Goal: Transaction & Acquisition: Purchase product/service

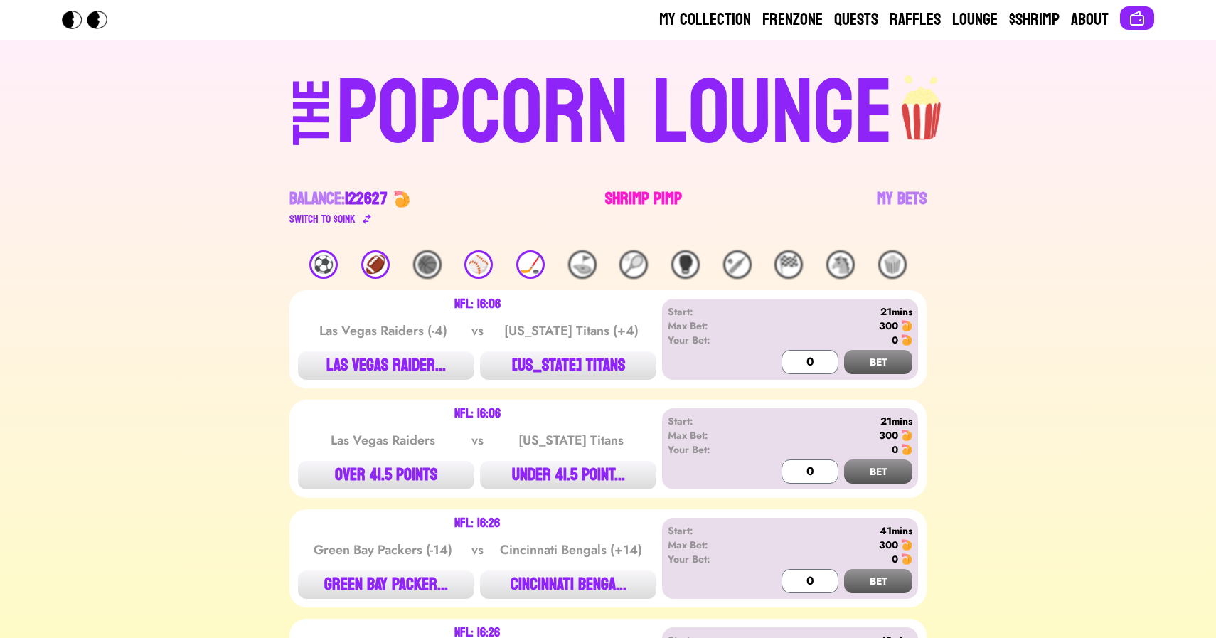
click at [612, 199] on link "Shrimp Pimp" at bounding box center [643, 208] width 77 height 40
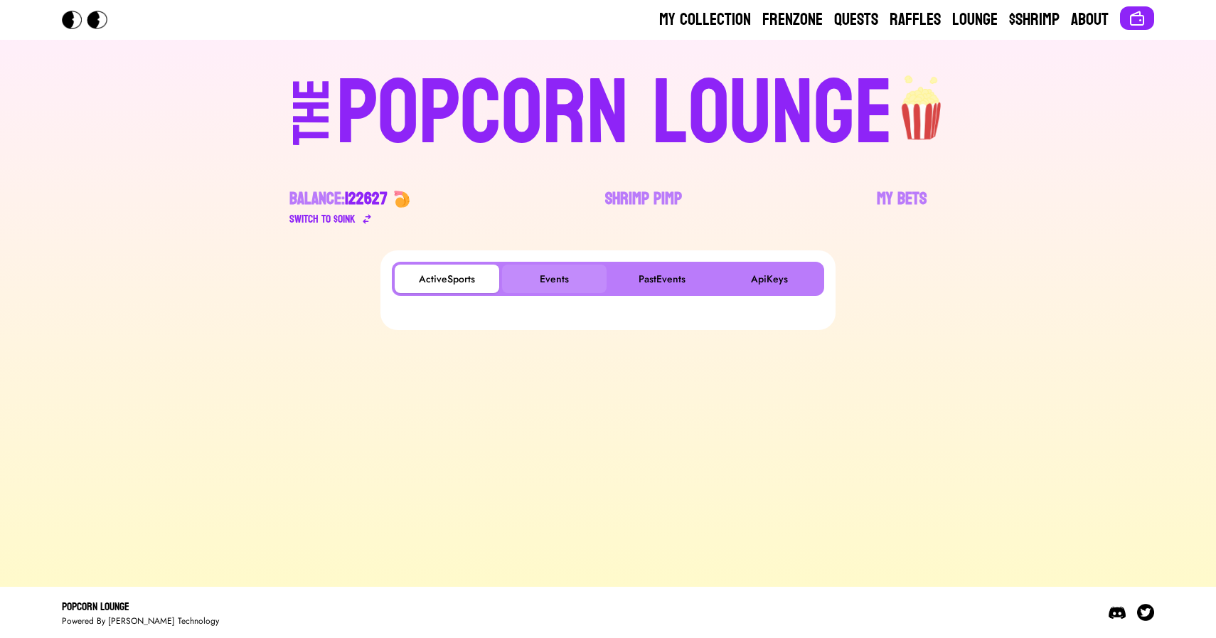
click at [553, 274] on button "Events" at bounding box center [554, 279] width 105 height 28
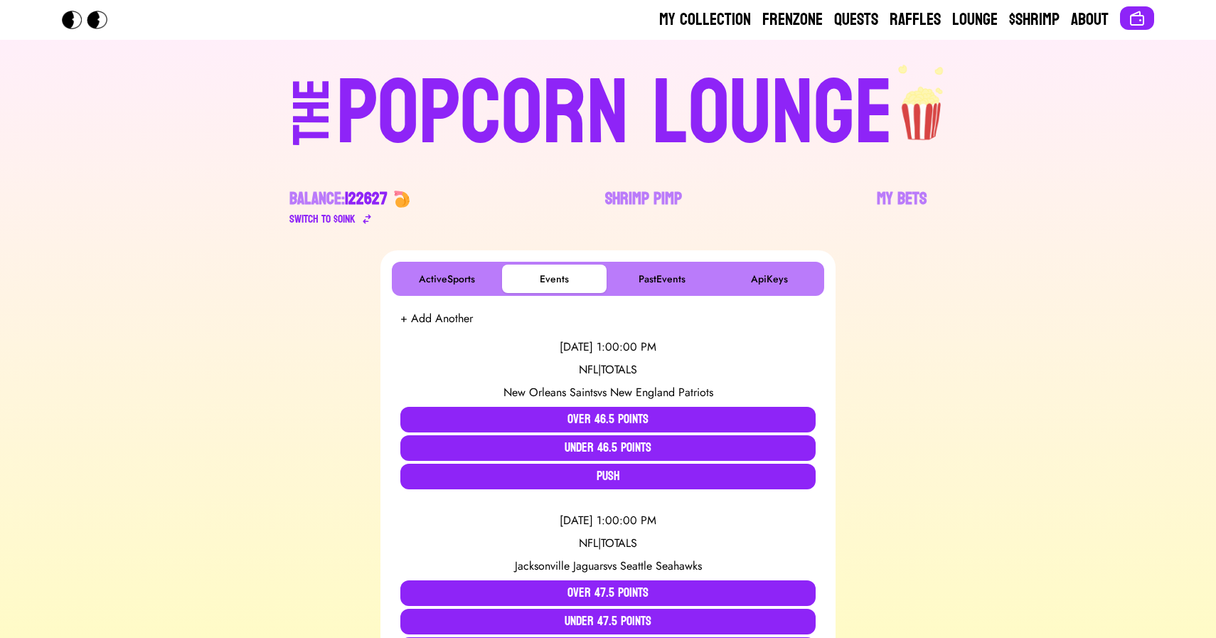
click at [561, 97] on div "POPCORN LOUNGE" at bounding box center [614, 113] width 557 height 91
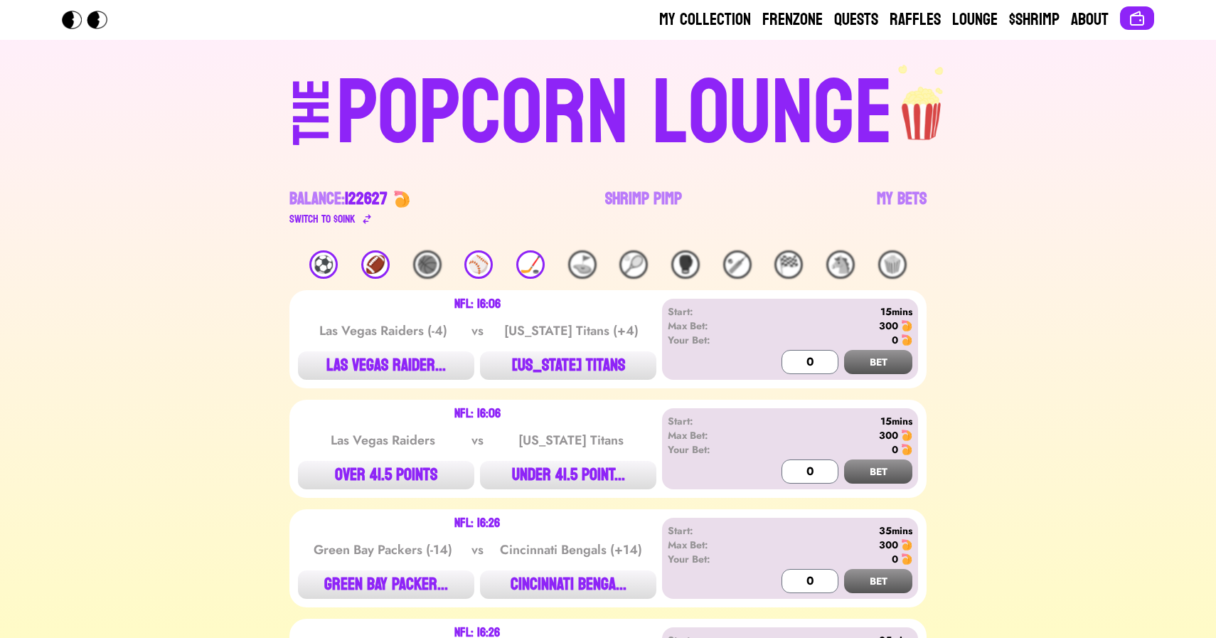
click at [625, 199] on link "Shrimp Pimp" at bounding box center [643, 208] width 77 height 40
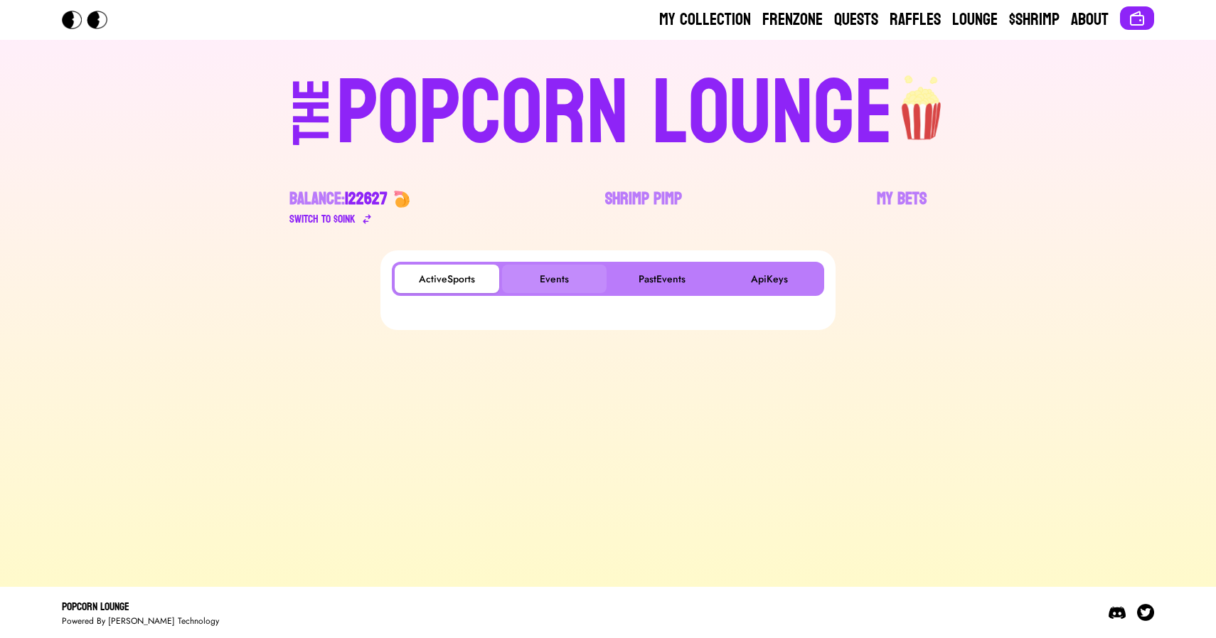
click at [551, 273] on button "Events" at bounding box center [554, 279] width 105 height 28
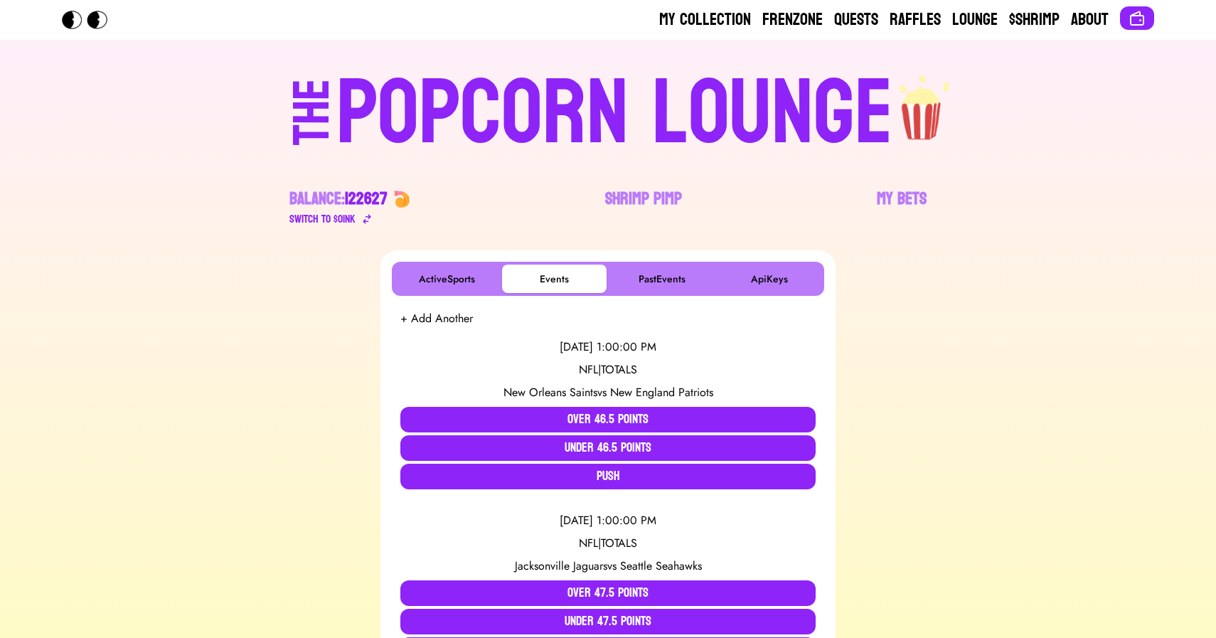
scroll to position [941, 0]
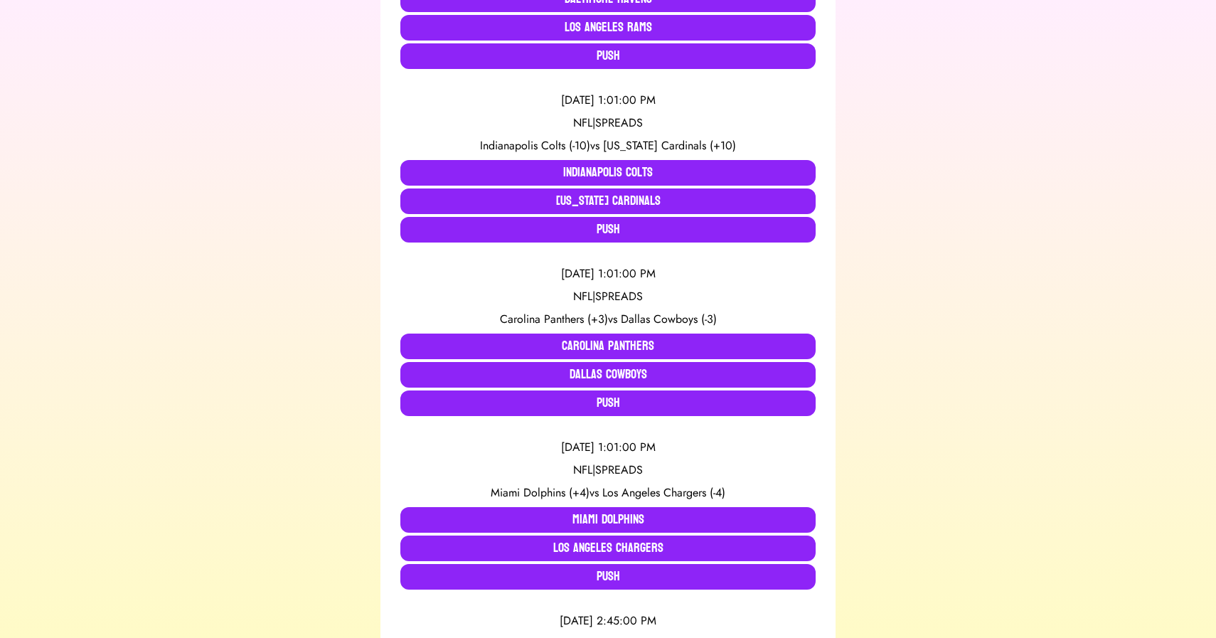
scroll to position [768, 0]
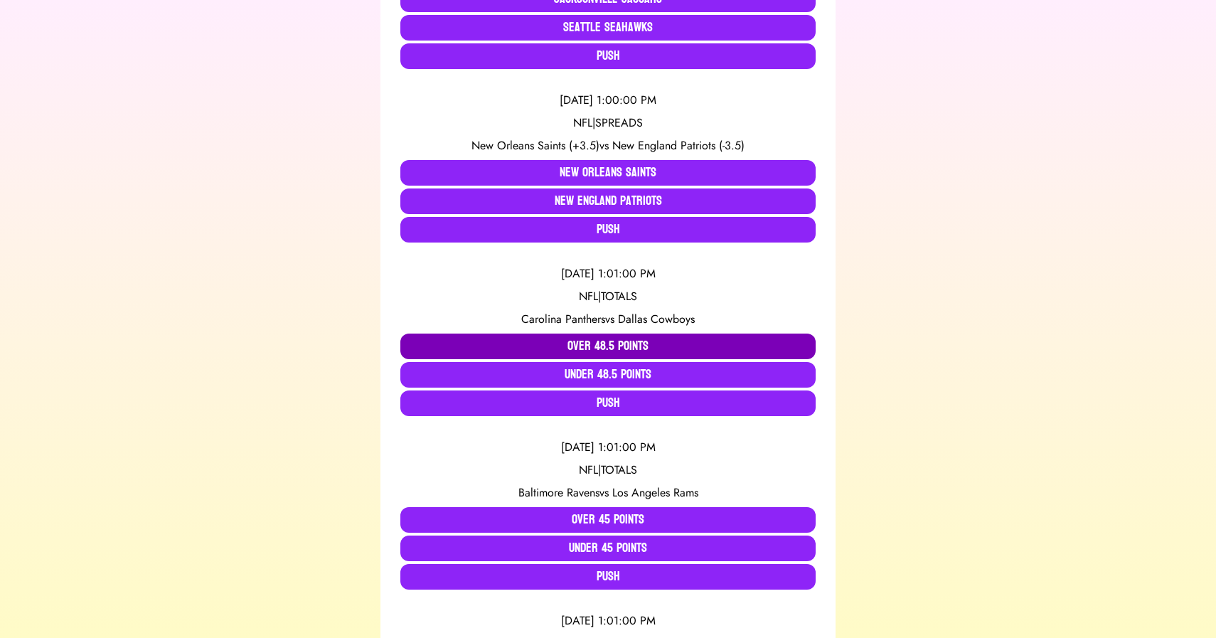
click at [492, 339] on button "Over 48.5 Points" at bounding box center [607, 347] width 415 height 26
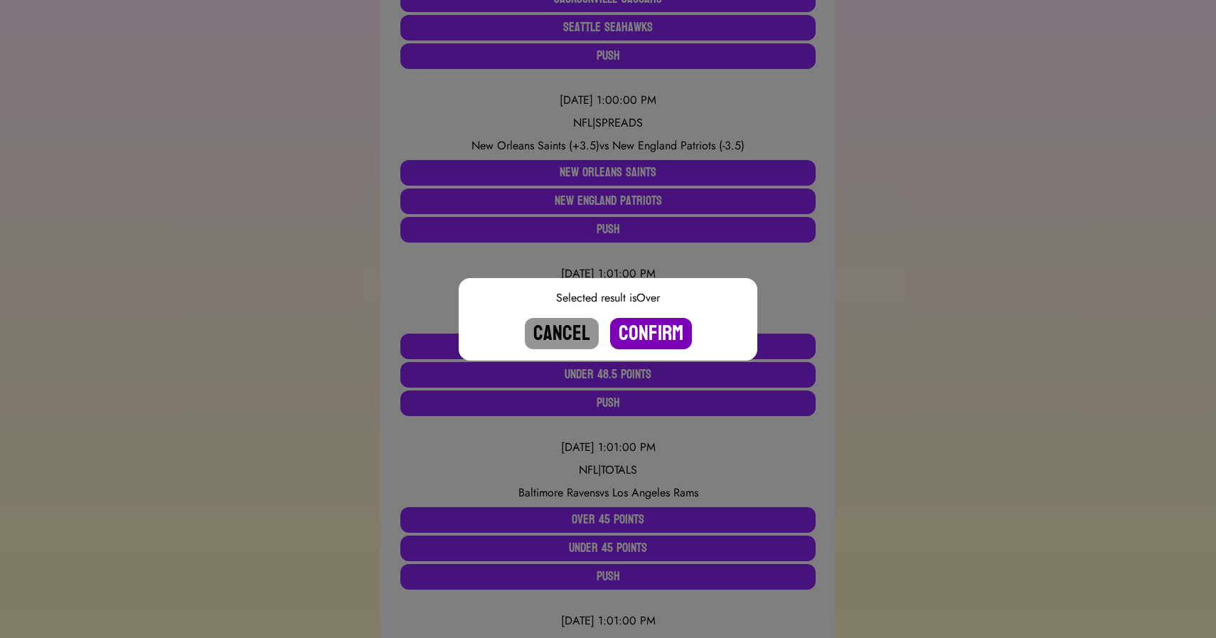
click at [644, 329] on button "Confirm" at bounding box center [651, 333] width 82 height 31
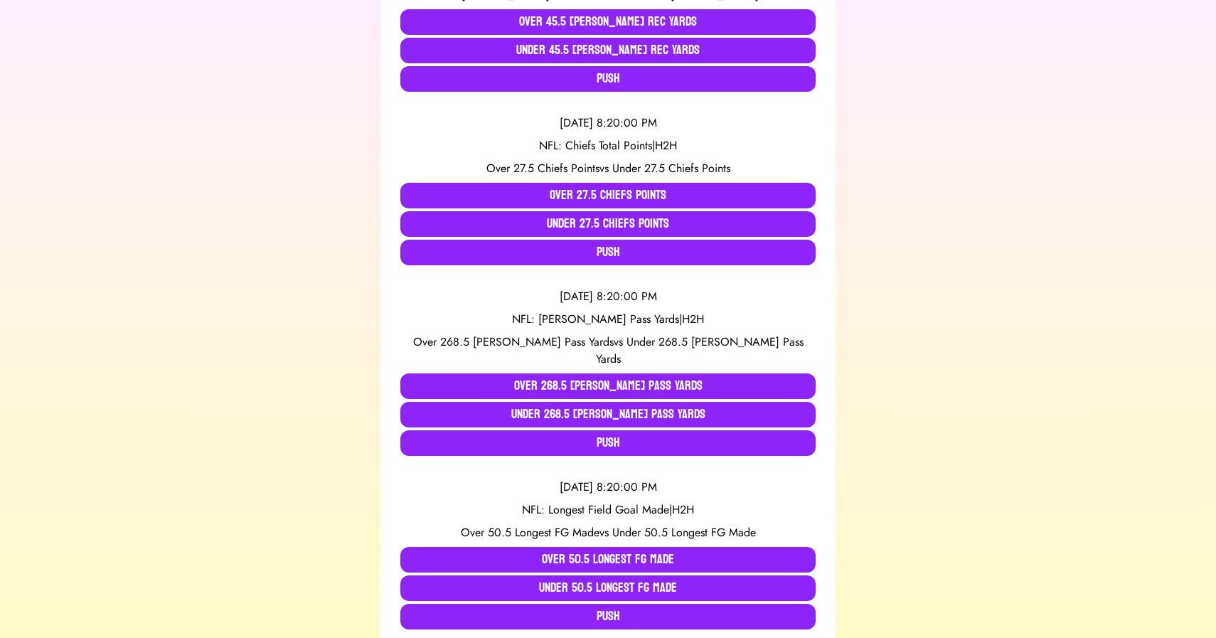
scroll to position [73, 0]
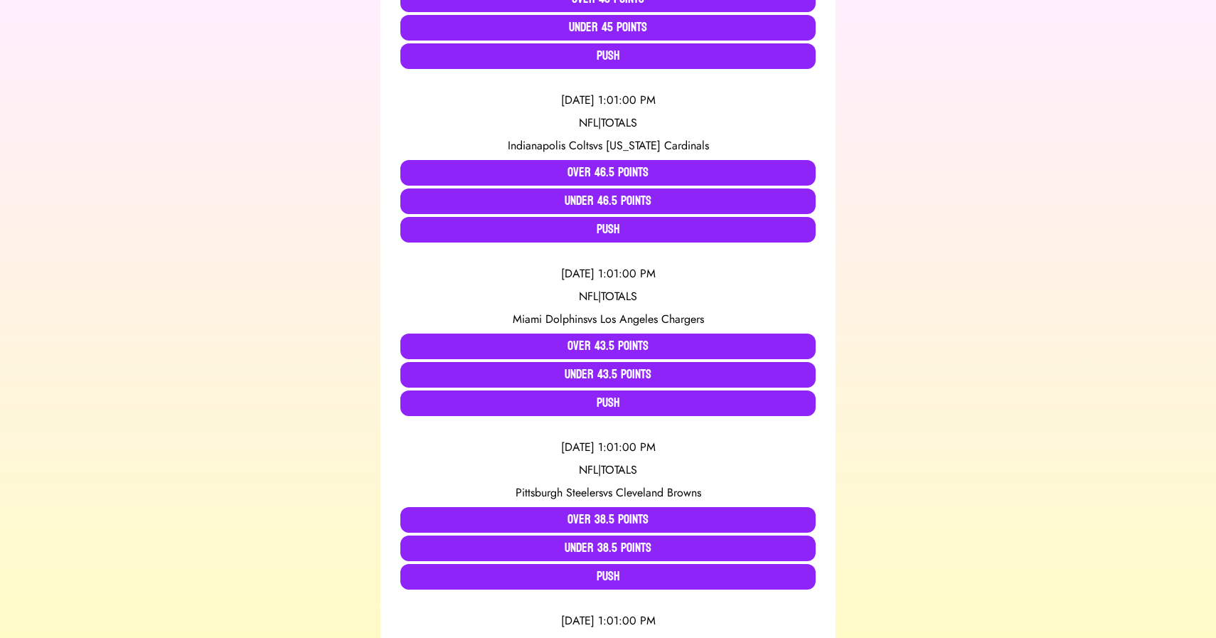
click at [423, 295] on div "NFL | TOTALS" at bounding box center [607, 296] width 415 height 17
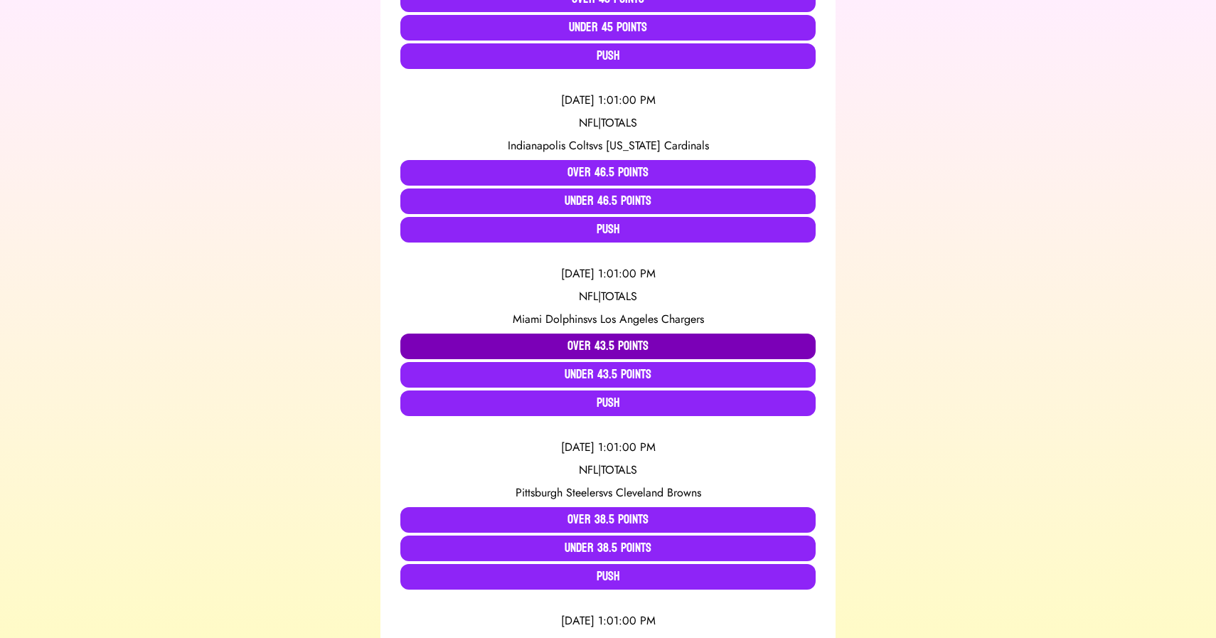
click at [506, 345] on button "Over 43.5 Points" at bounding box center [607, 347] width 415 height 26
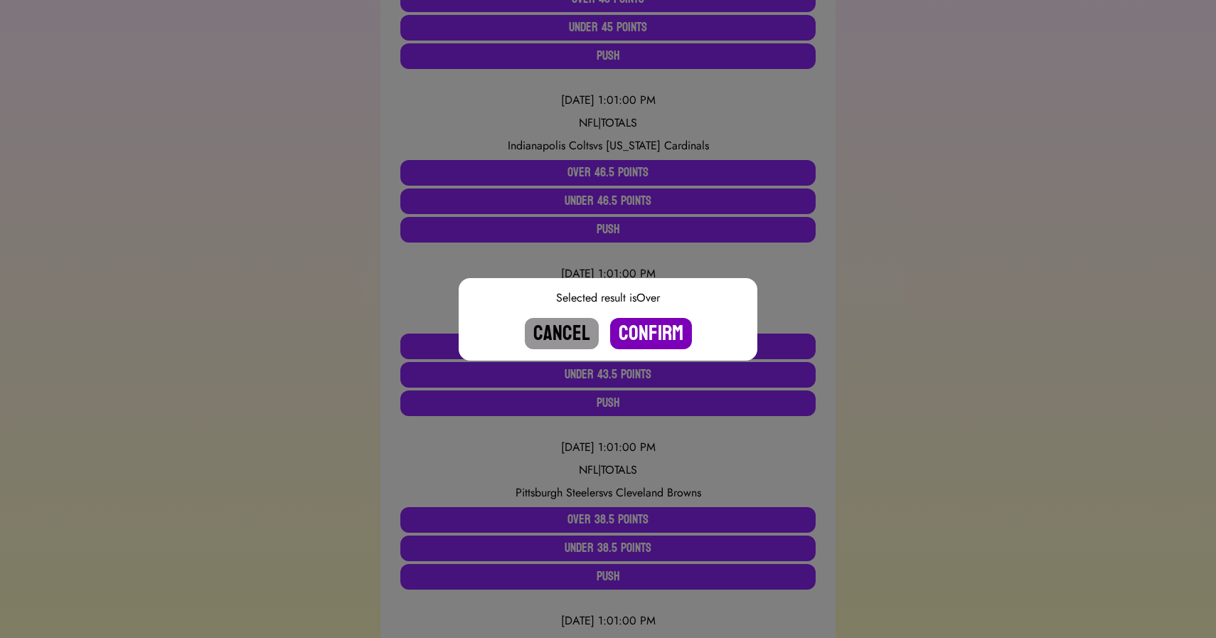
click at [650, 331] on button "Confirm" at bounding box center [651, 333] width 82 height 31
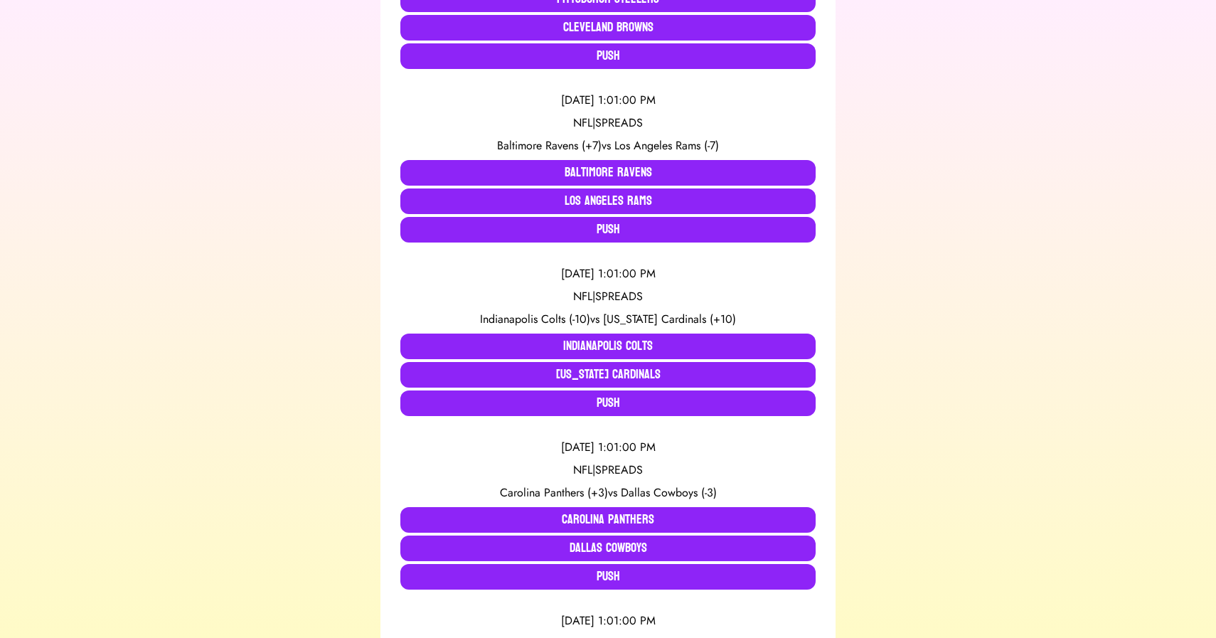
scroll to position [941, 0]
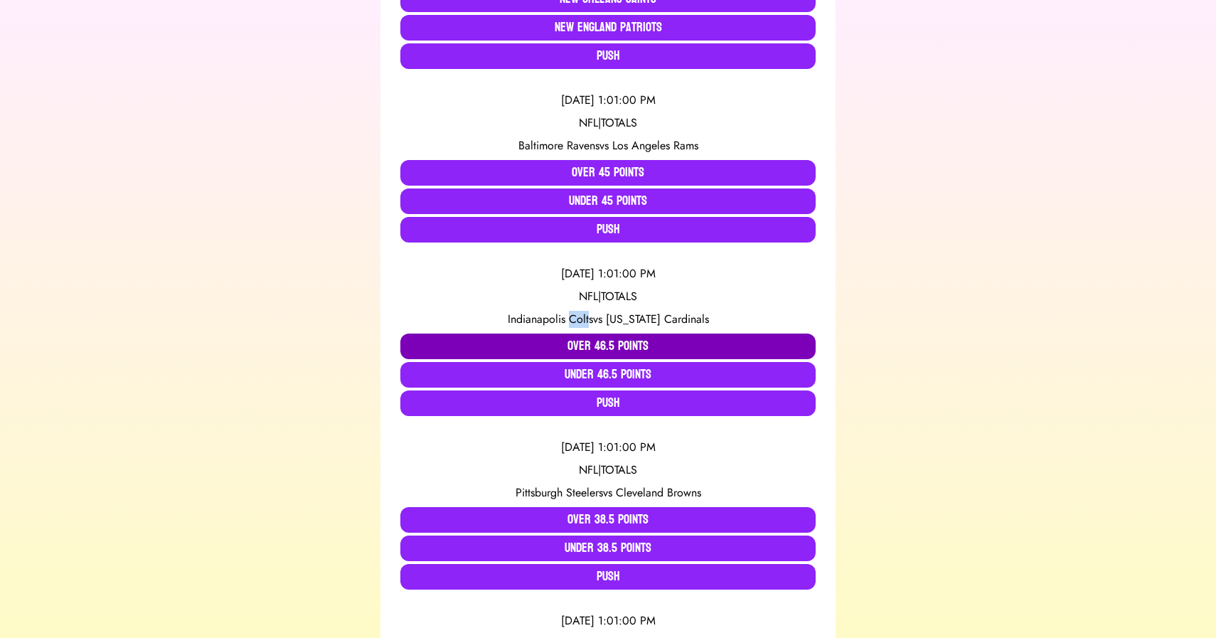
click at [503, 340] on button "Over 46.5 Points" at bounding box center [607, 347] width 415 height 26
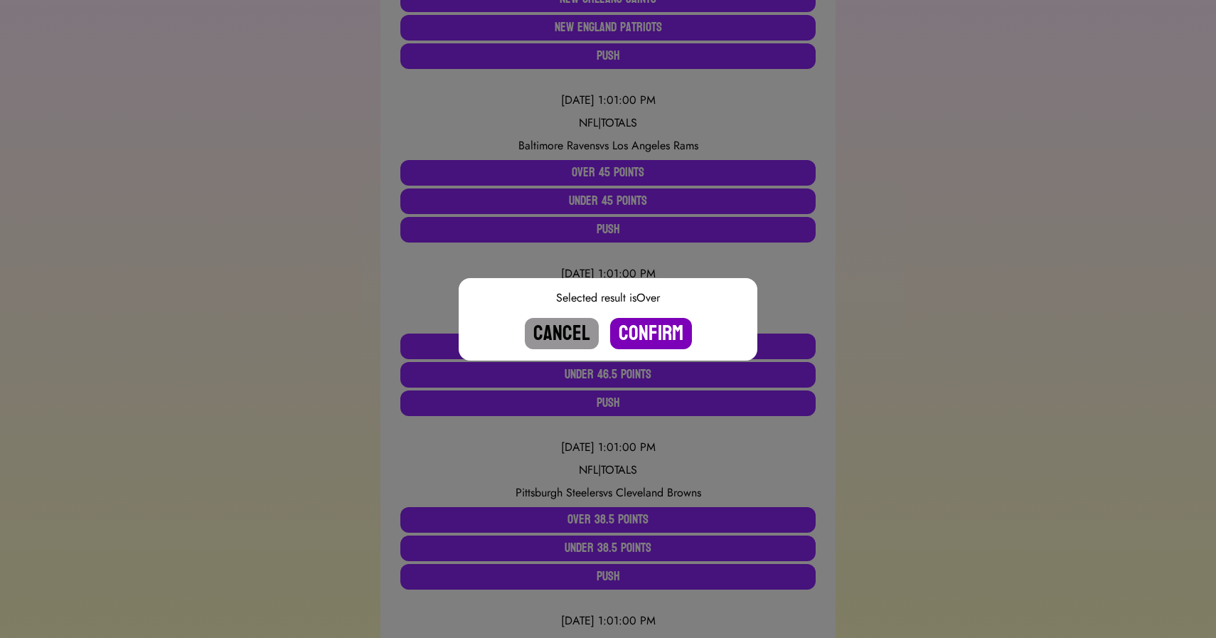
click at [652, 333] on button "Confirm" at bounding box center [651, 333] width 82 height 31
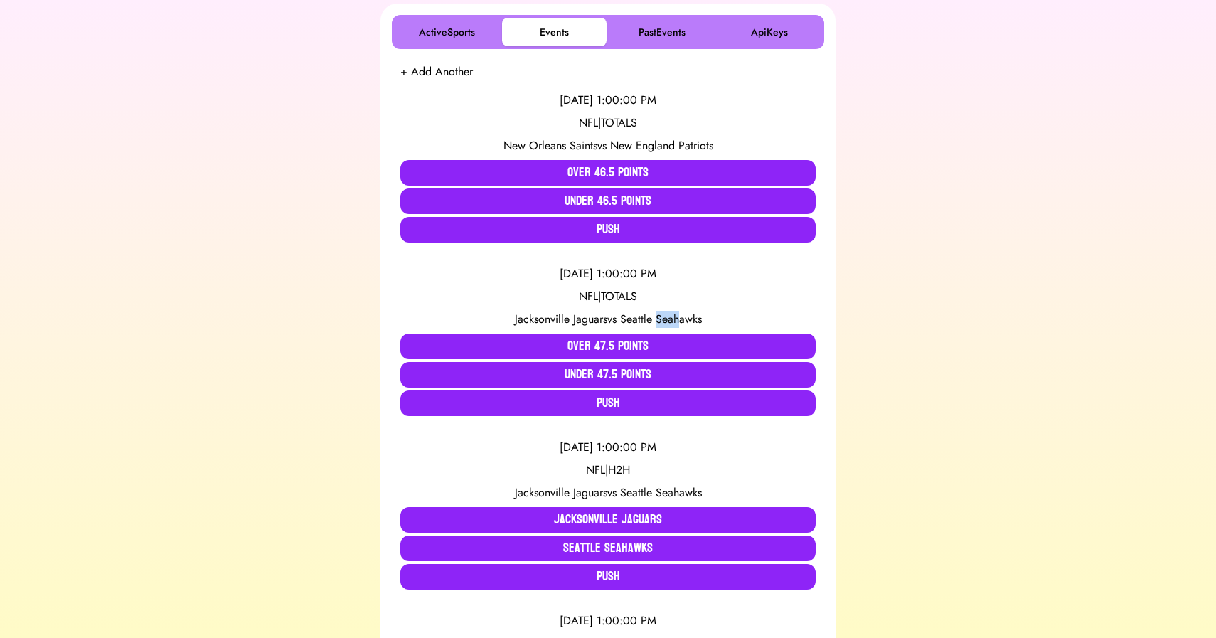
scroll to position [0, 0]
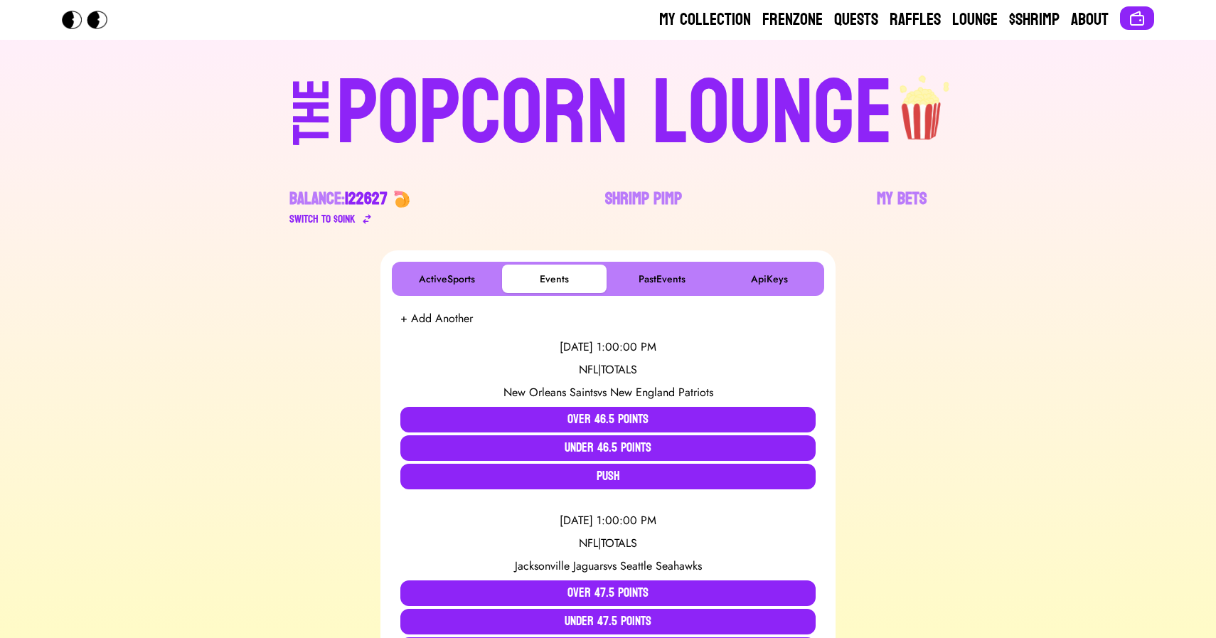
click at [226, 179] on div "THE POPCORN LOUNGE Balance: 122627 Switch to $ OINK Shrimp Pimp My Bets" at bounding box center [608, 145] width 911 height 211
click at [561, 116] on div "POPCORN LOUNGE" at bounding box center [614, 113] width 557 height 91
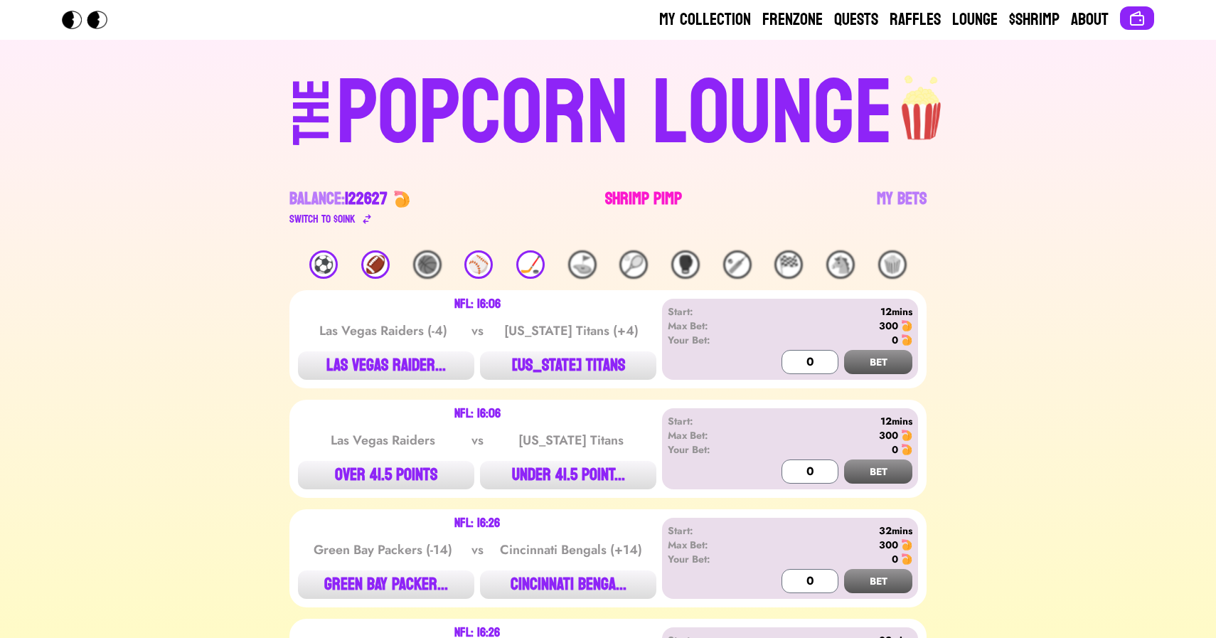
click at [632, 202] on link "Shrimp Pimp" at bounding box center [643, 208] width 77 height 40
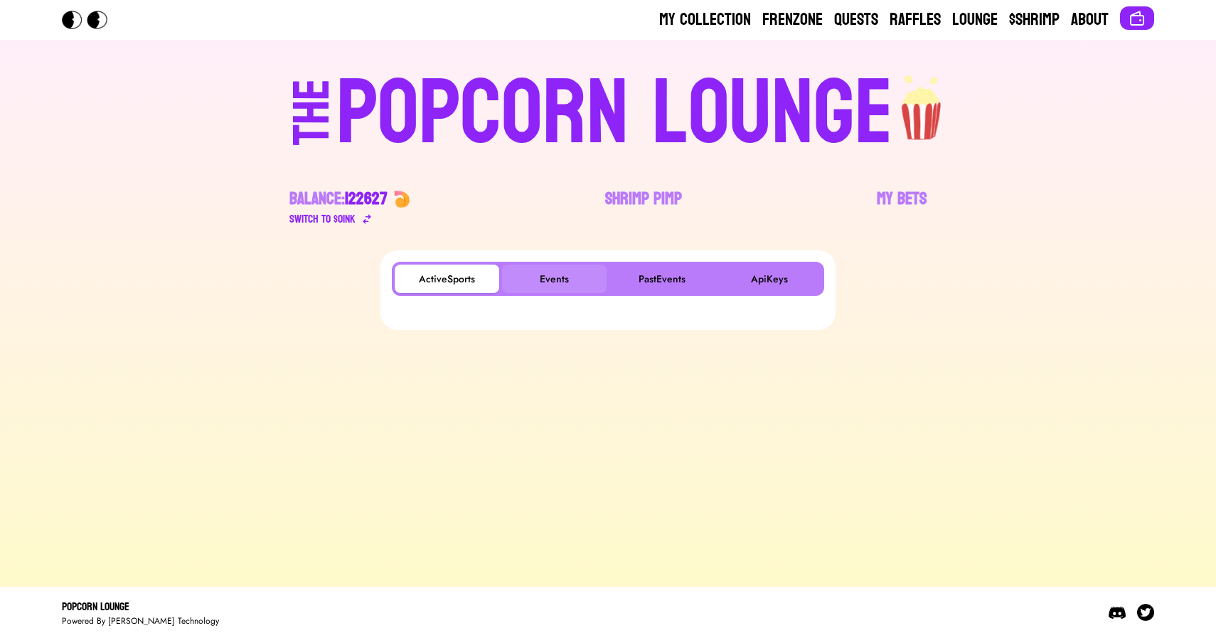
click at [562, 276] on button "Events" at bounding box center [554, 279] width 105 height 28
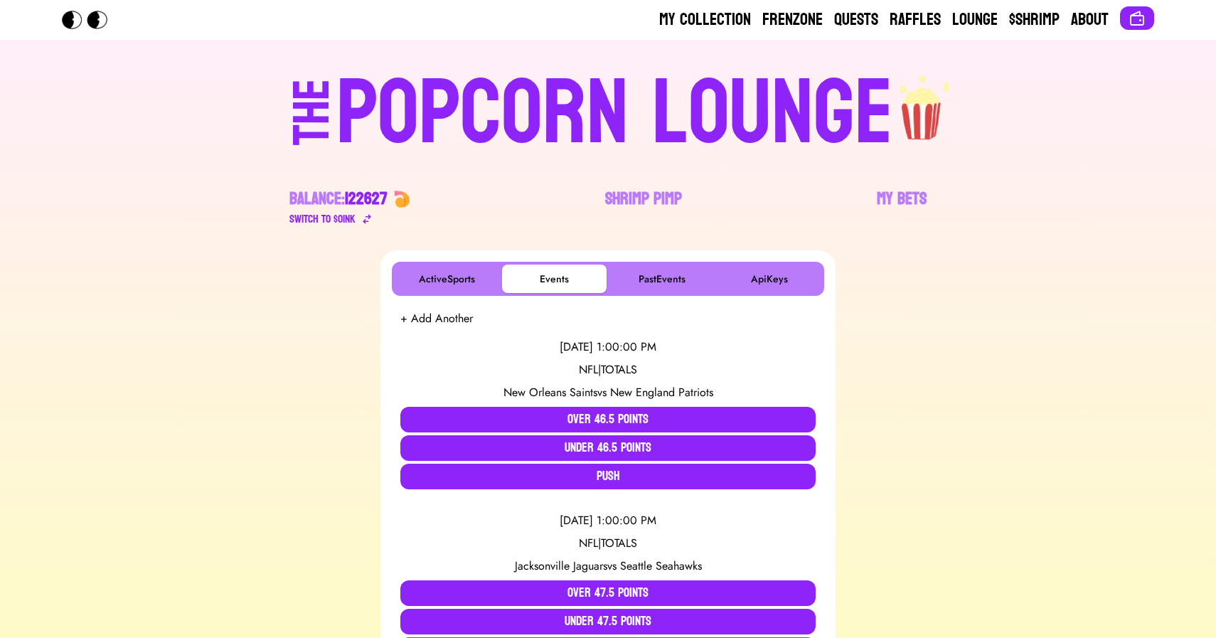
scroll to position [768, 0]
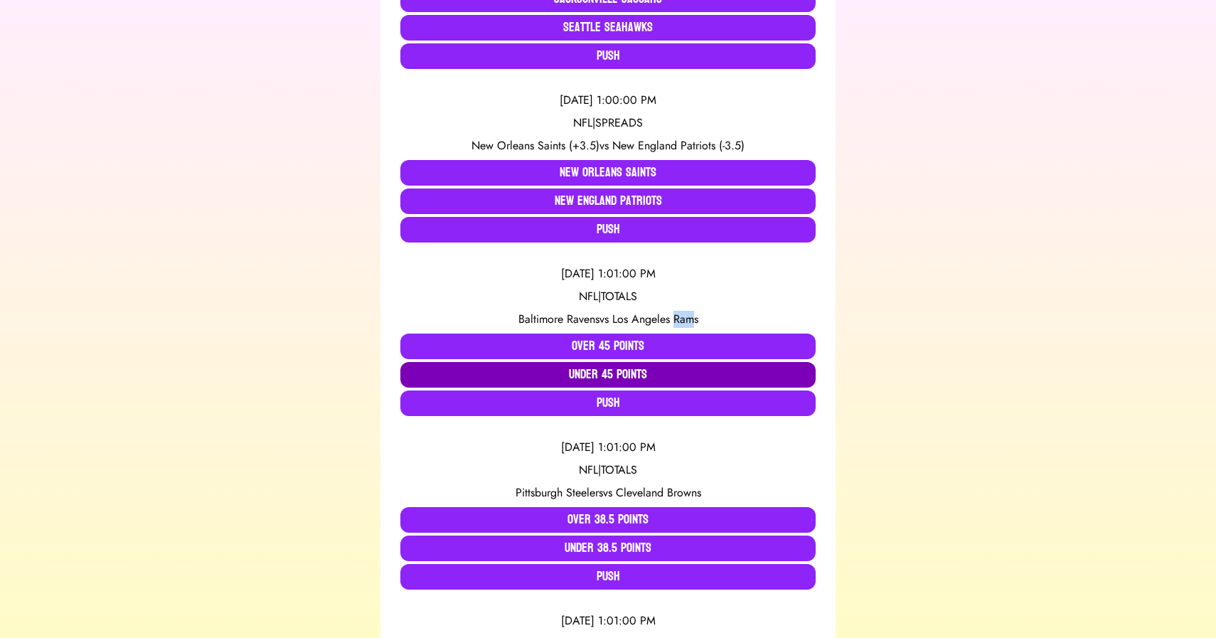
click at [460, 377] on button "Under 45 Points" at bounding box center [607, 375] width 415 height 26
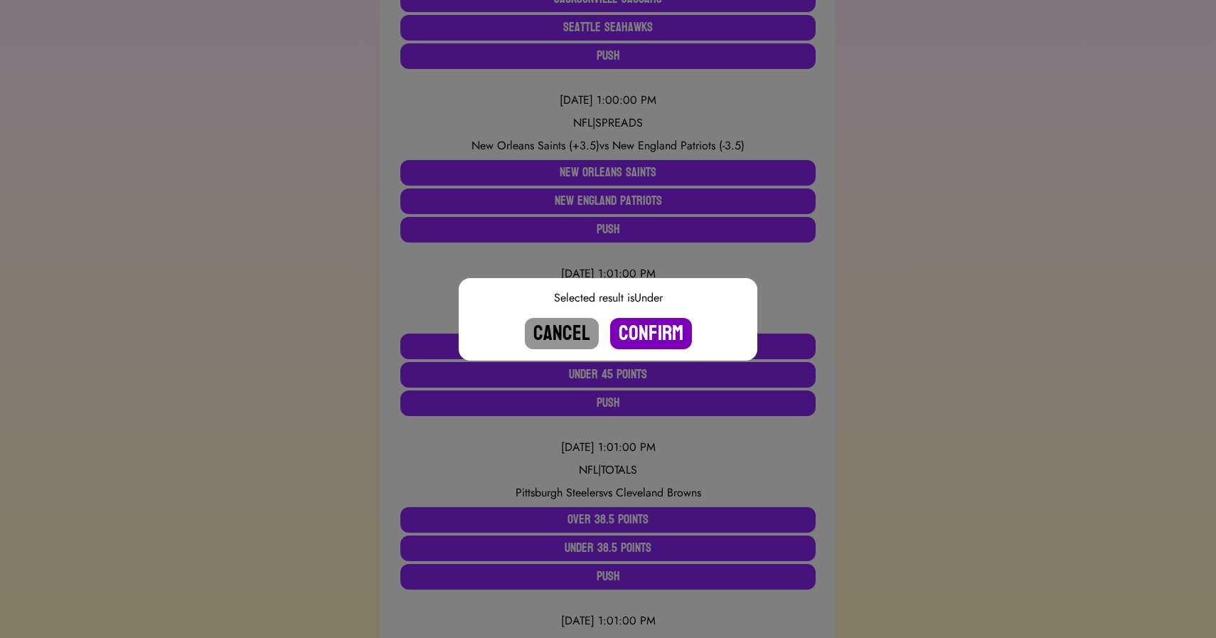
click at [651, 333] on button "Confirm" at bounding box center [651, 333] width 82 height 31
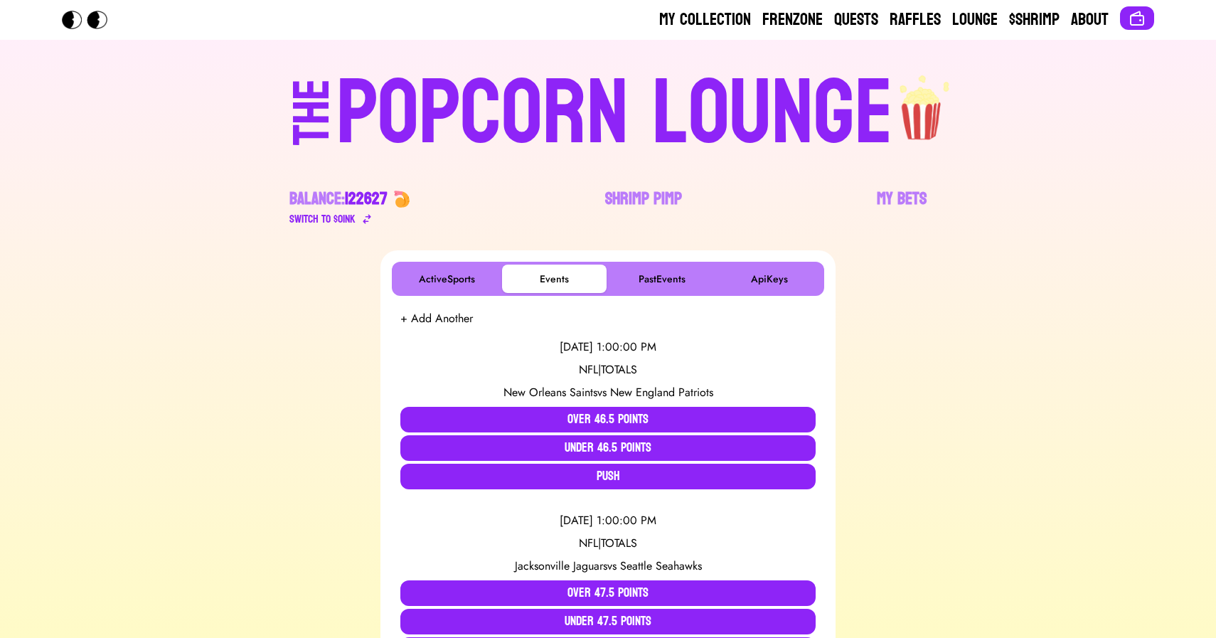
scroll to position [1115, 0]
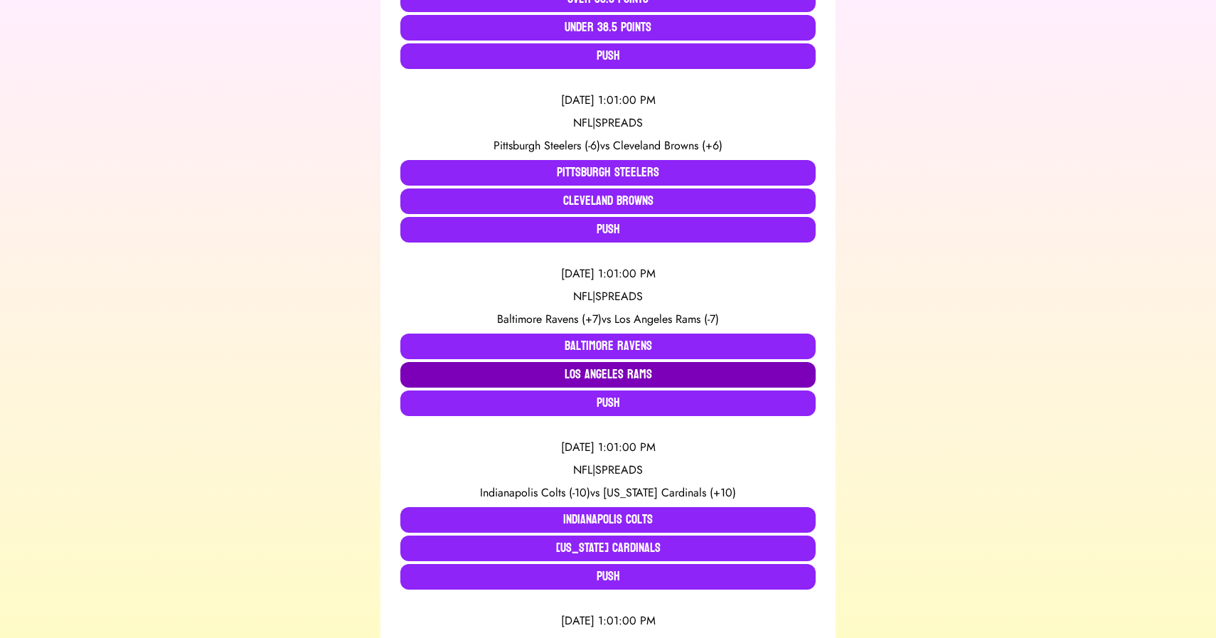
click at [470, 367] on button "Los Angeles Rams" at bounding box center [607, 375] width 415 height 26
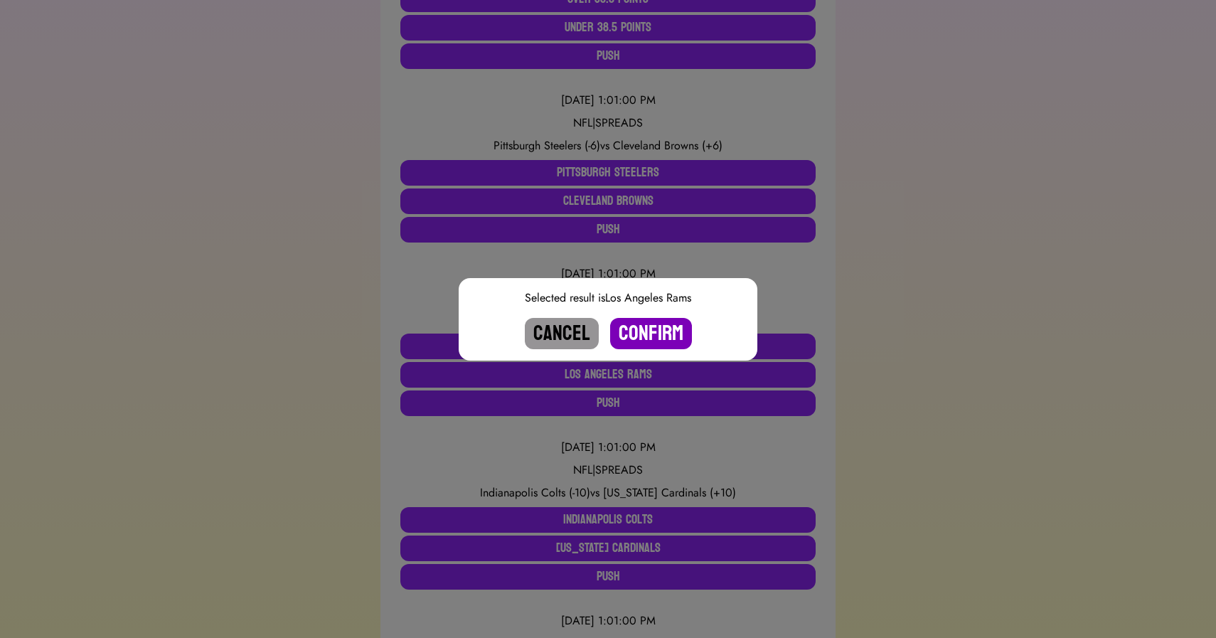
click at [652, 326] on button "Confirm" at bounding box center [651, 333] width 82 height 31
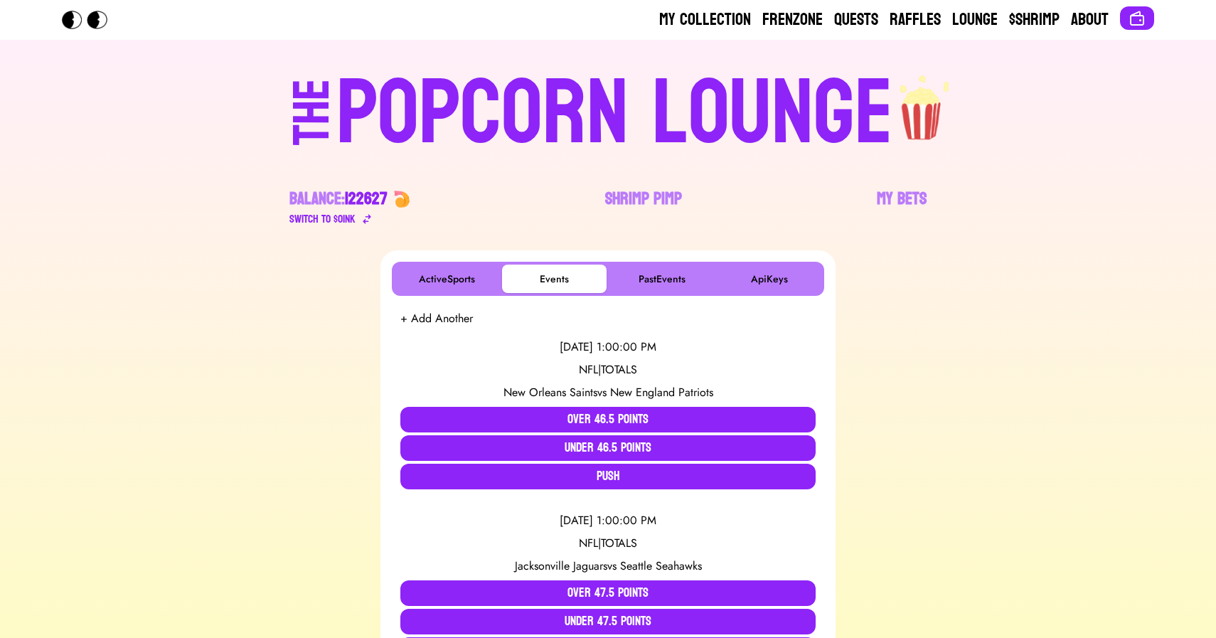
scroll to position [1462, 0]
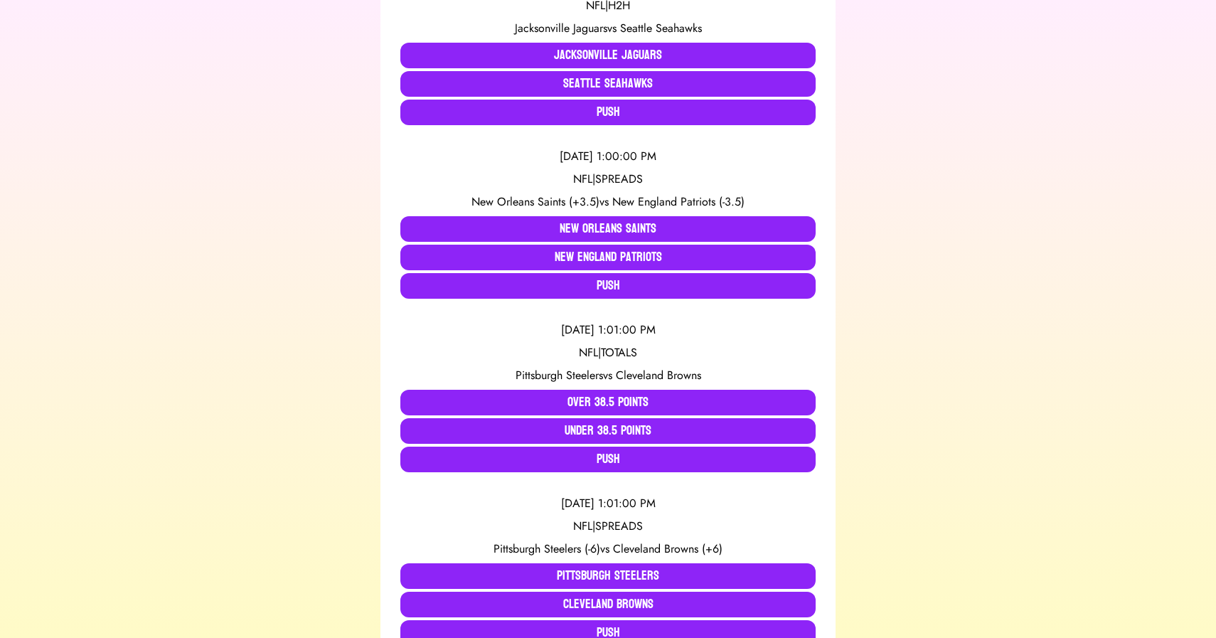
scroll to position [0, 0]
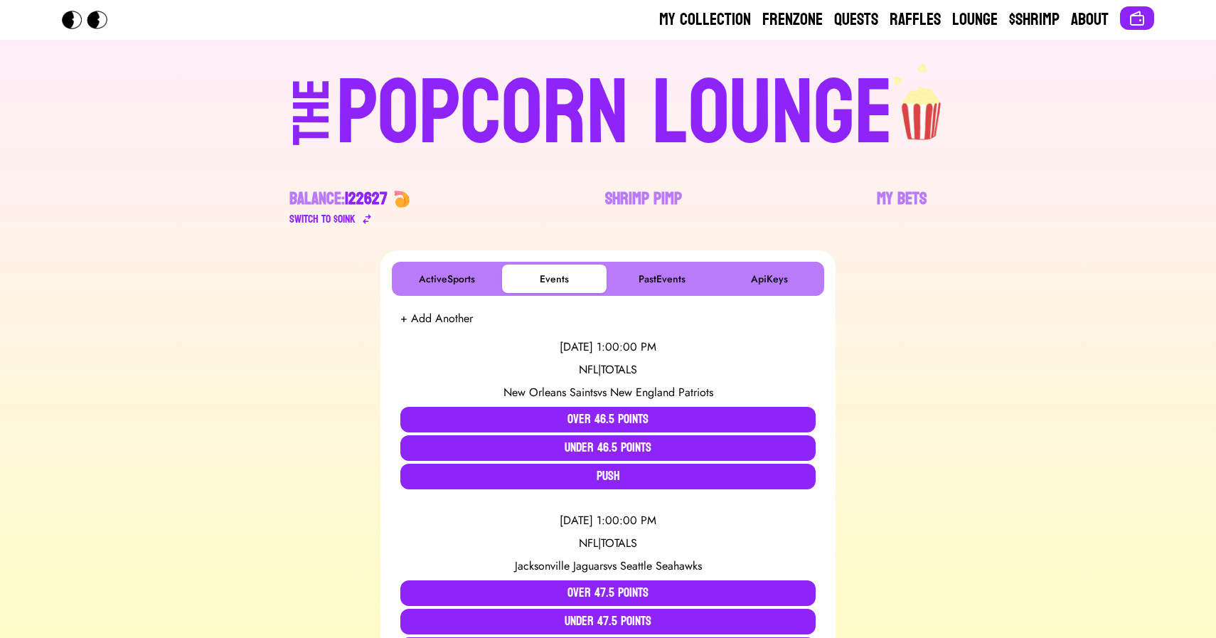
click at [561, 134] on div "POPCORN LOUNGE" at bounding box center [614, 113] width 557 height 91
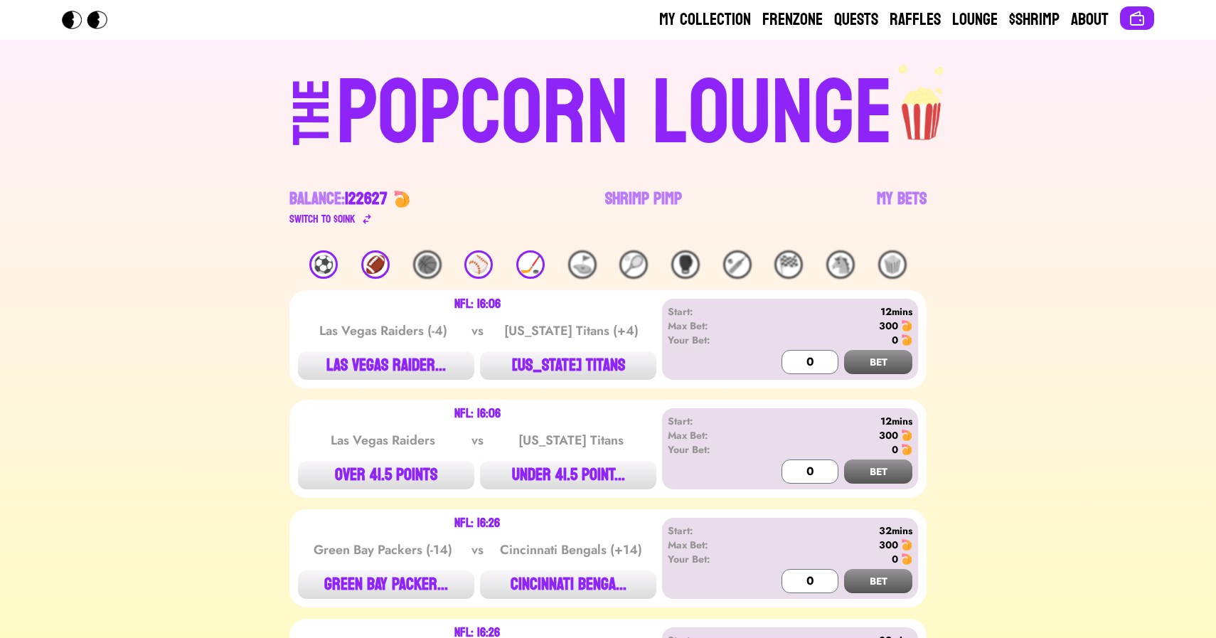
click at [324, 261] on div "⚽️" at bounding box center [323, 264] width 28 height 28
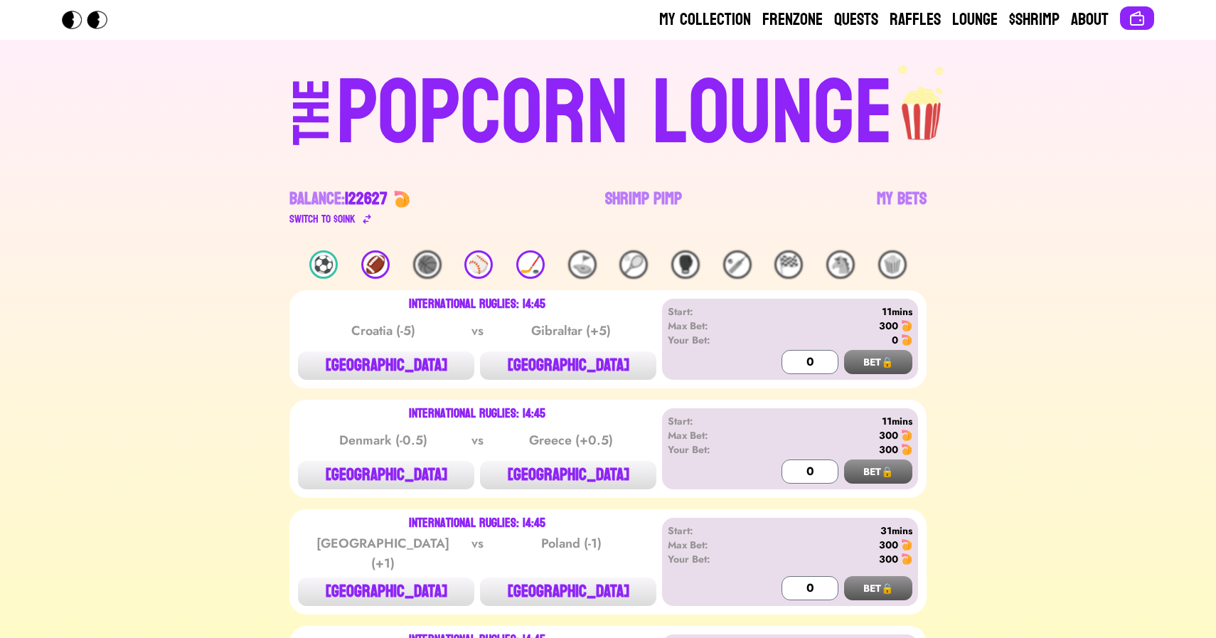
click at [490, 136] on div "POPCORN LOUNGE" at bounding box center [614, 113] width 557 height 91
click at [628, 193] on link "Shrimp Pimp" at bounding box center [643, 208] width 77 height 40
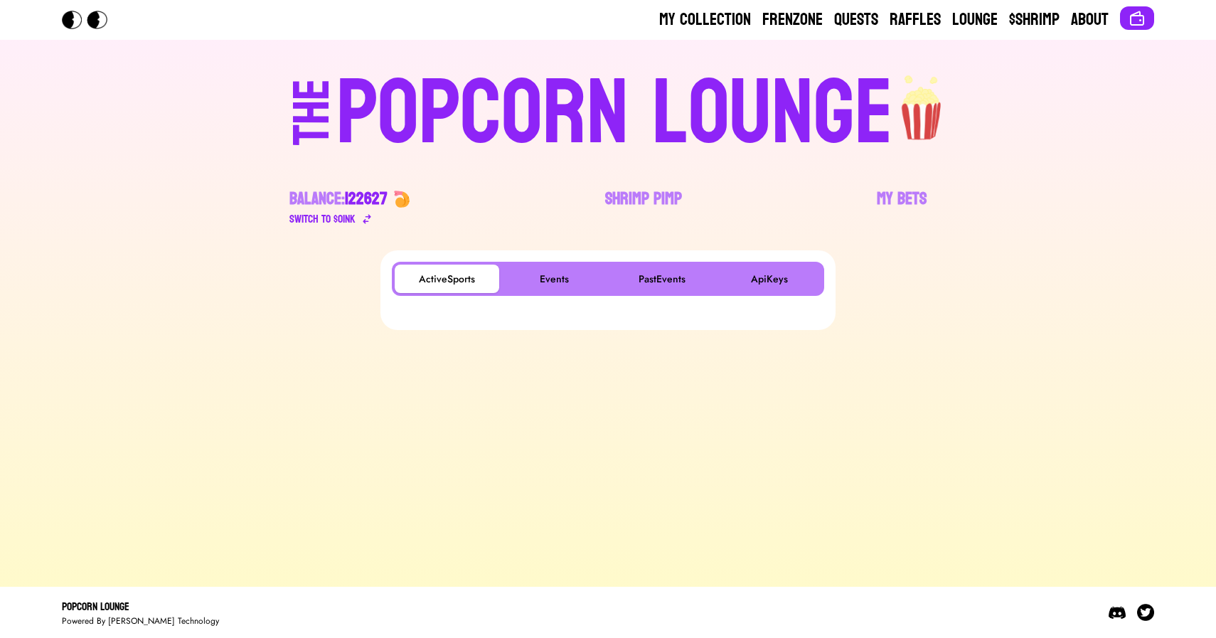
click at [337, 516] on main "ActiveSports Events PastEvents ApiKeys" at bounding box center [608, 412] width 1216 height 325
click at [567, 262] on div "ActiveSports Events PastEvents ApiKeys" at bounding box center [608, 279] width 433 height 34
click at [554, 271] on button "Events" at bounding box center [554, 279] width 105 height 28
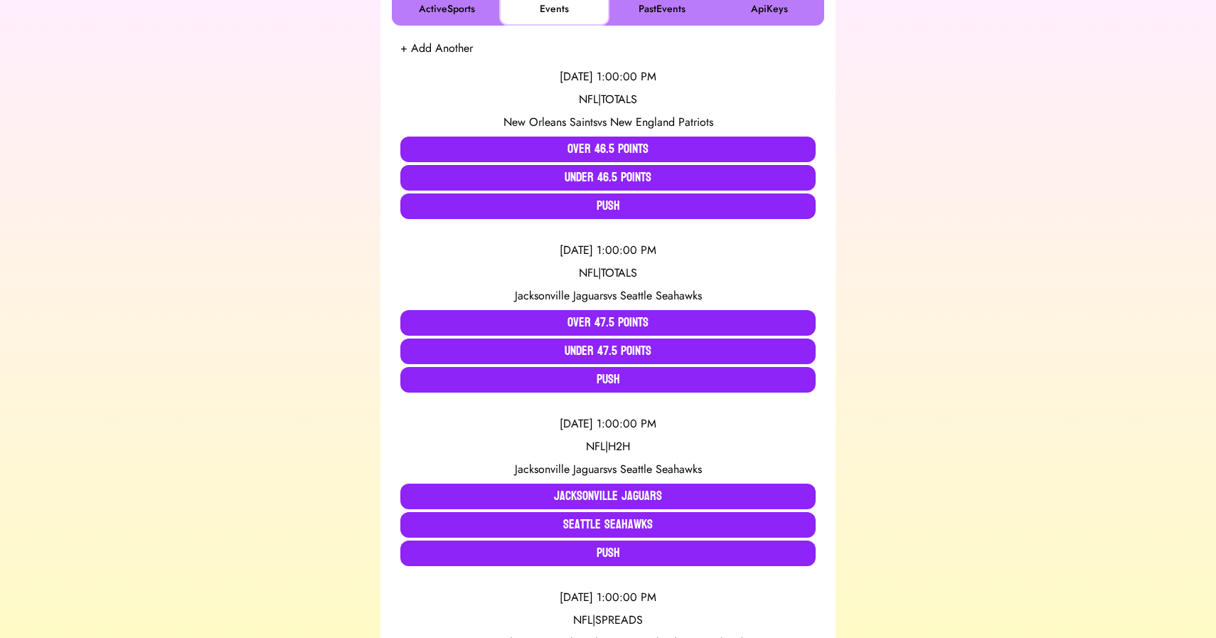
scroll to position [274, 0]
